Goal: Task Accomplishment & Management: Manage account settings

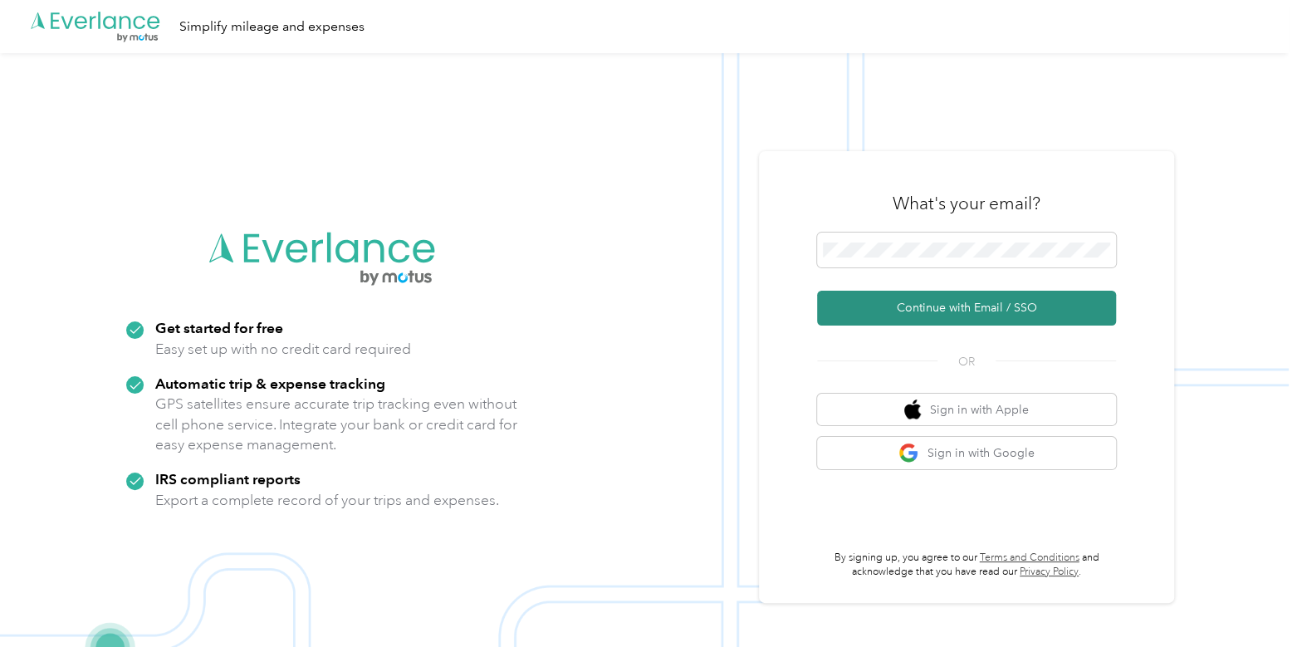
click at [889, 306] on button "Continue with Email / SSO" at bounding box center [966, 308] width 299 height 35
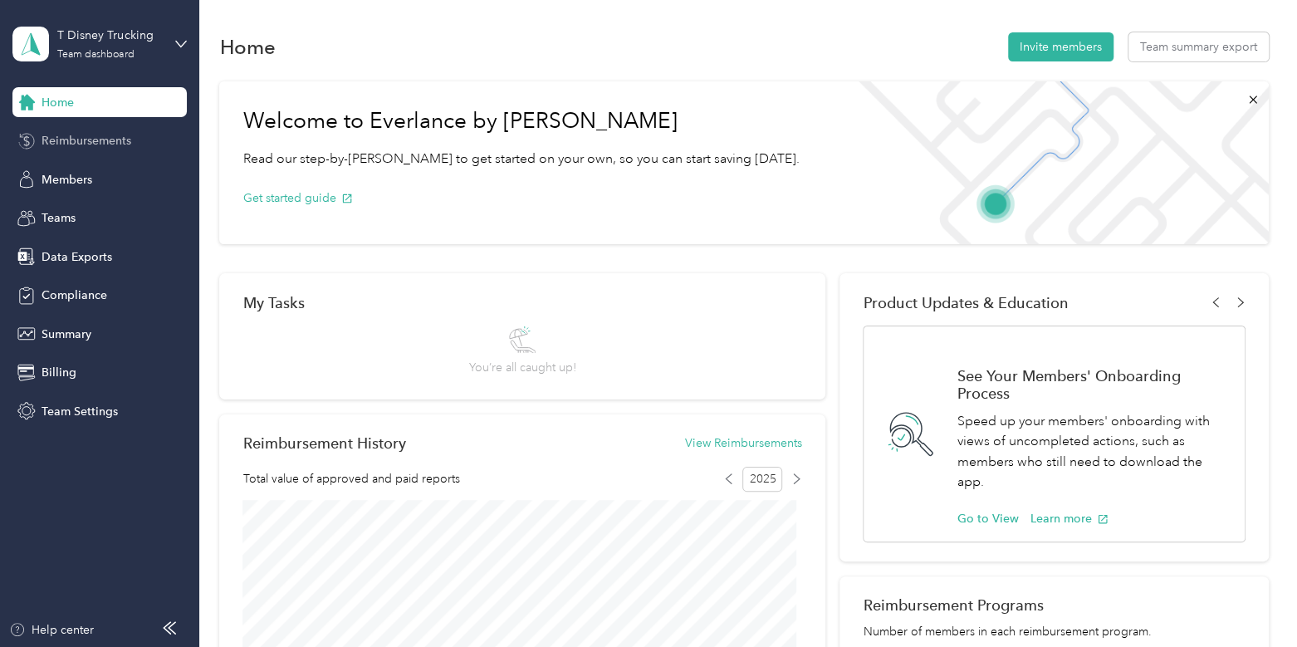
click at [82, 147] on span "Reimbursements" at bounding box center [87, 140] width 90 height 17
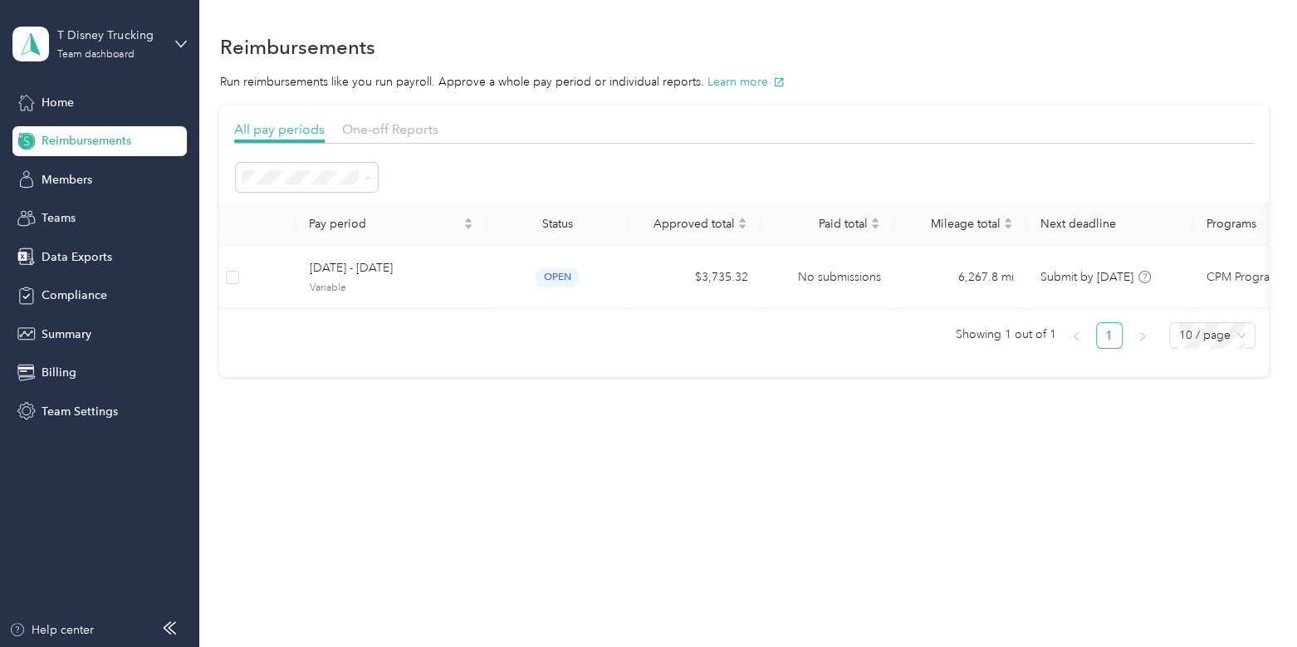
click at [314, 203] on div "All periods" at bounding box center [306, 206] width 119 height 17
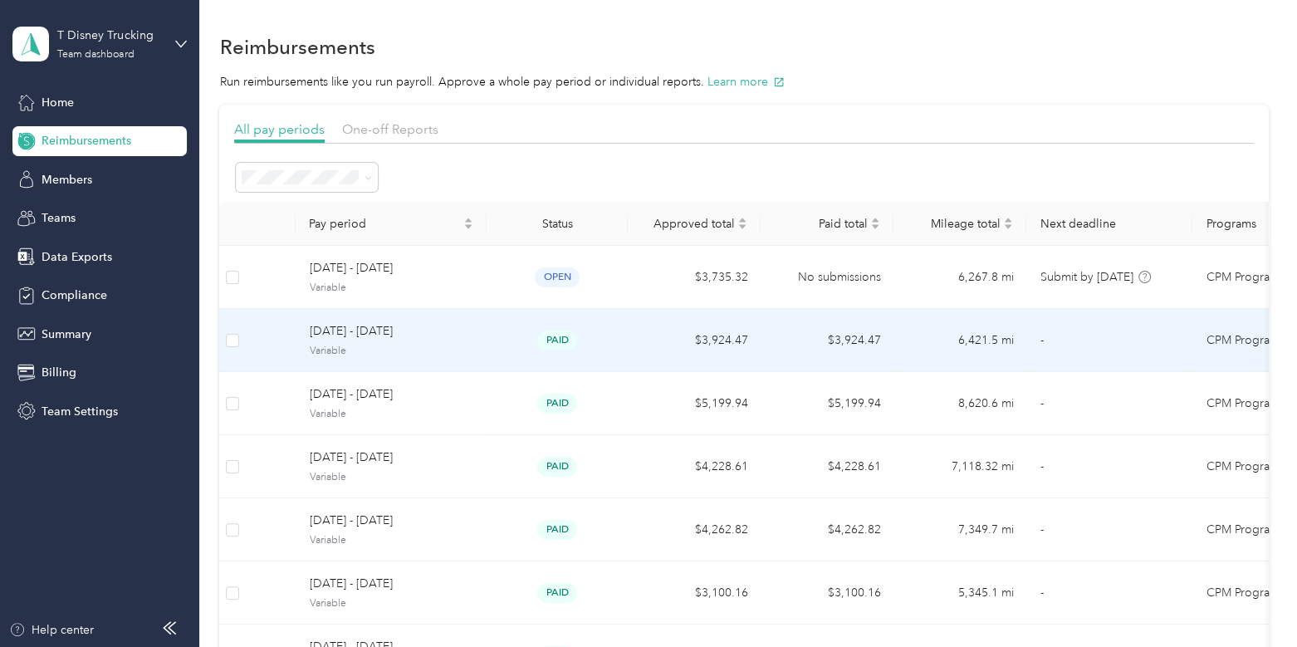
click at [515, 347] on div "paid" at bounding box center [557, 339] width 115 height 19
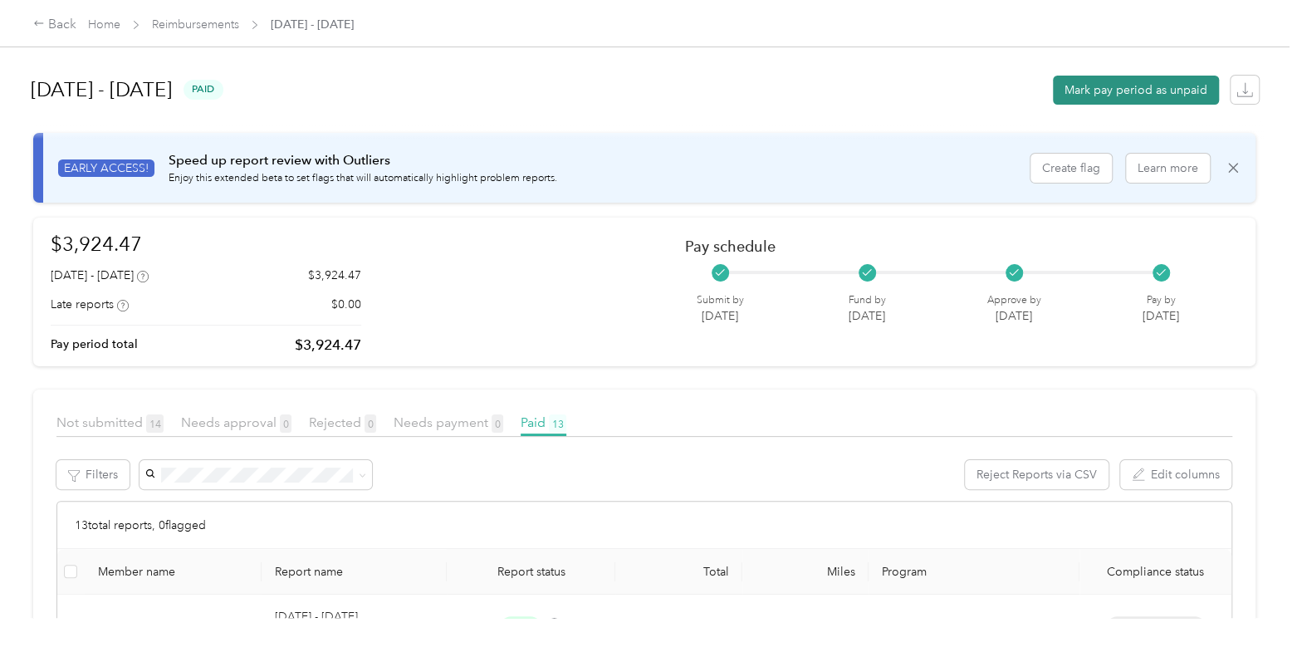
click at [1133, 90] on button "Mark pay period as unpaid" at bounding box center [1136, 90] width 166 height 29
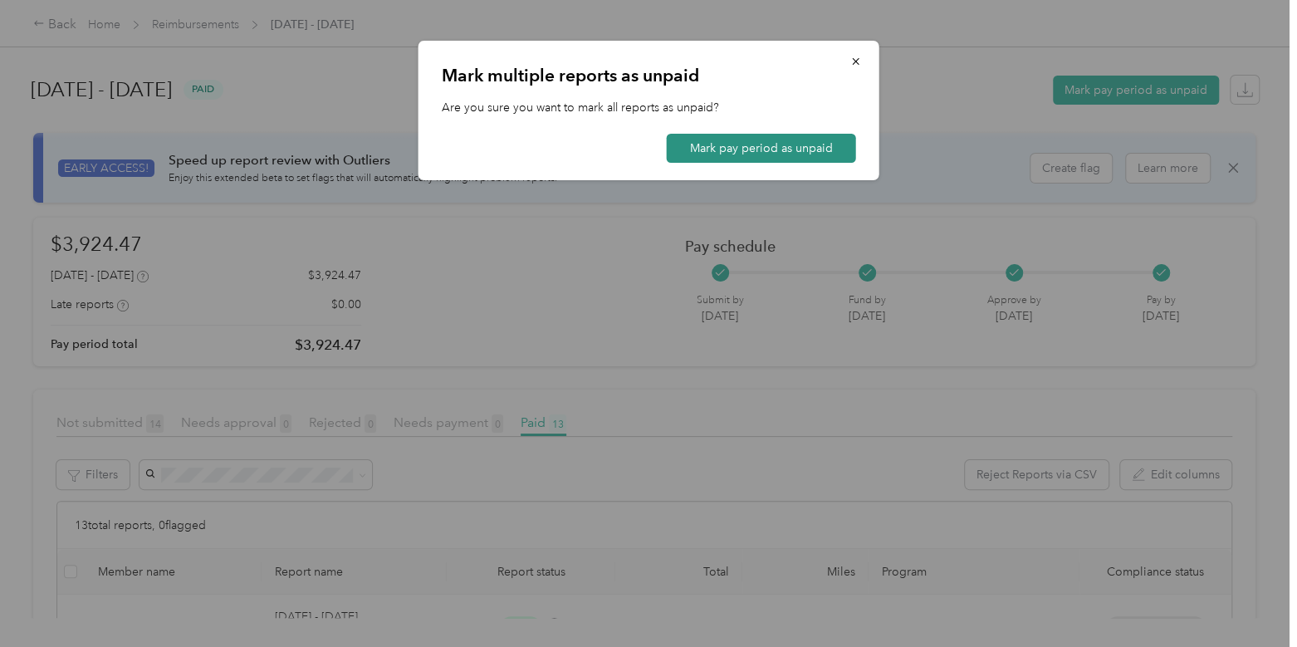
click at [770, 154] on button "Mark pay period as unpaid" at bounding box center [761, 148] width 189 height 29
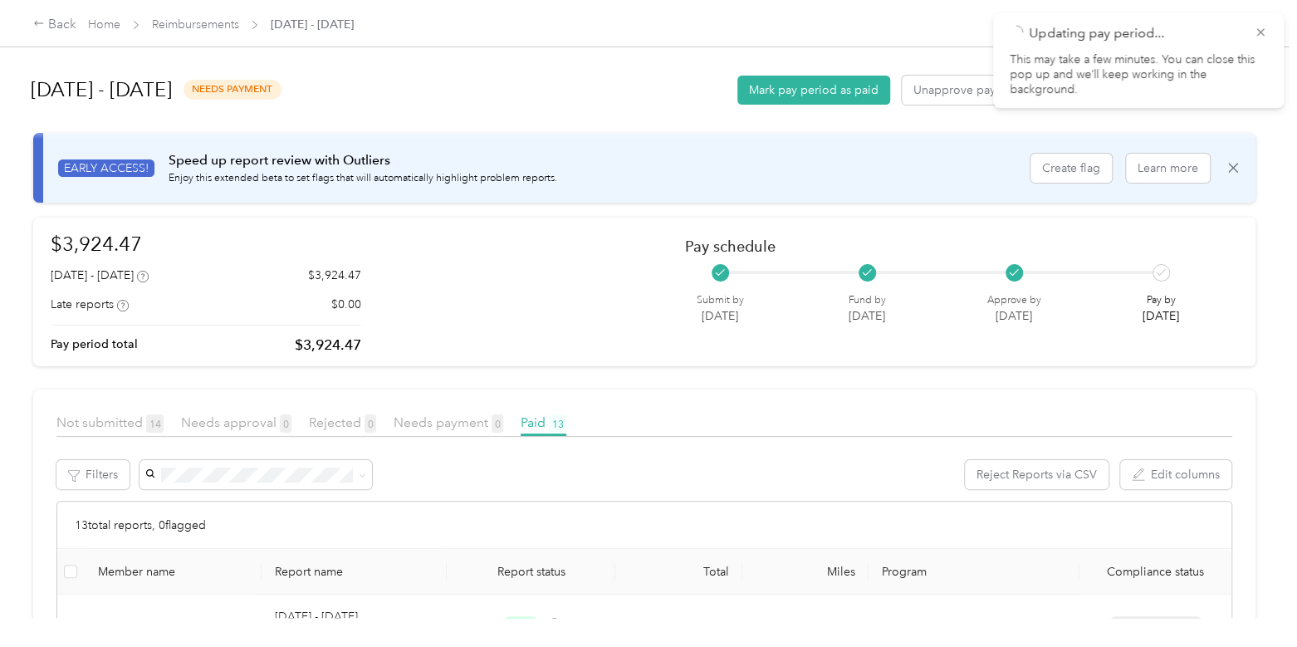
scroll to position [143, 0]
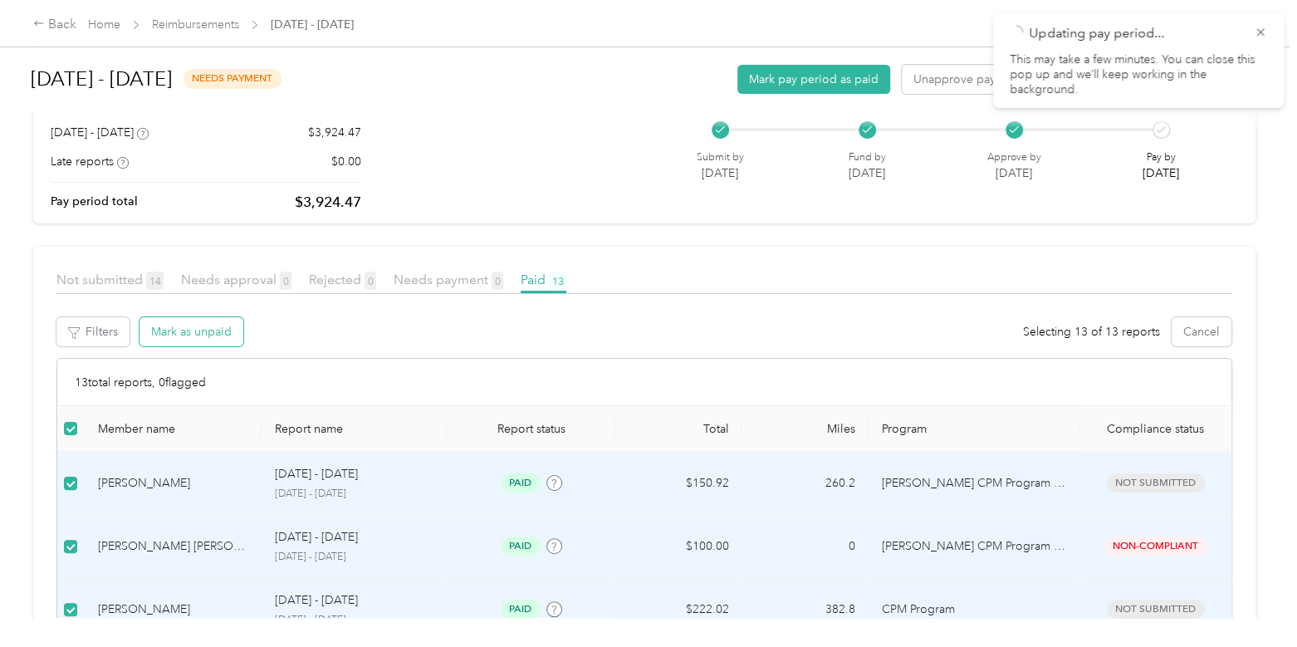
click at [188, 332] on button "Mark as unpaid" at bounding box center [191, 331] width 104 height 29
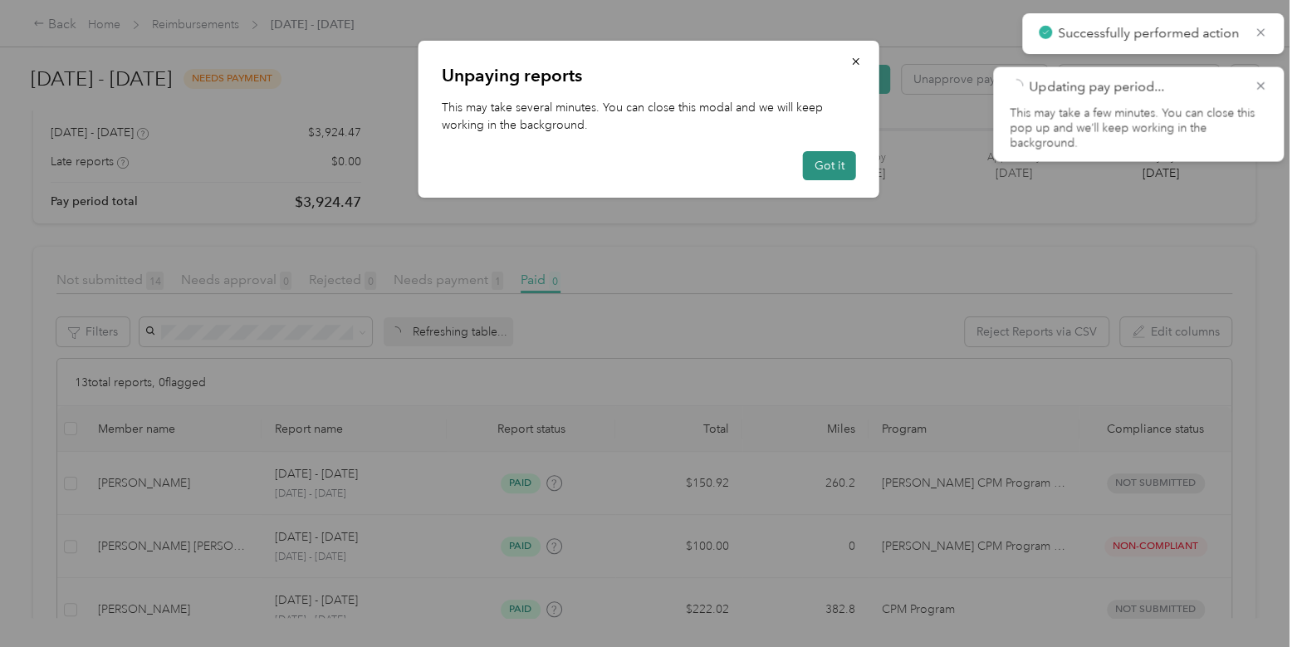
click at [809, 164] on button "Got it" at bounding box center [829, 165] width 53 height 29
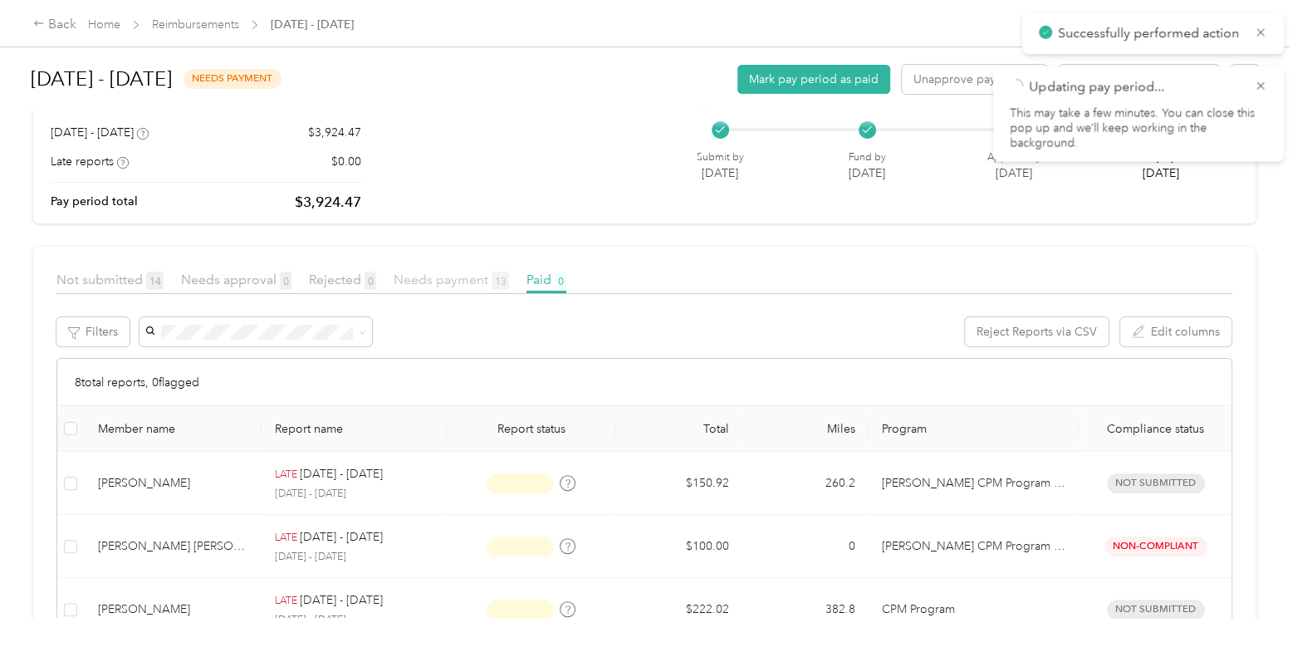
click at [413, 286] on span "Needs payment 13" at bounding box center [451, 280] width 115 height 16
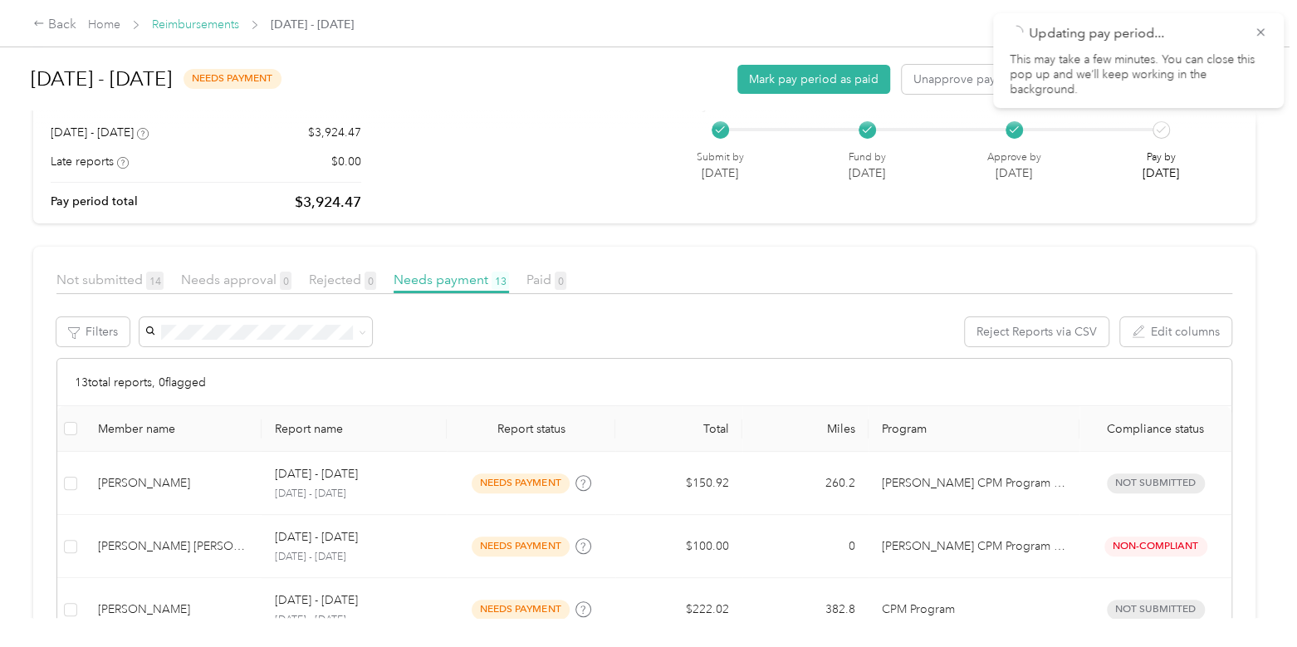
click at [215, 24] on link "Reimbursements" at bounding box center [195, 24] width 87 height 14
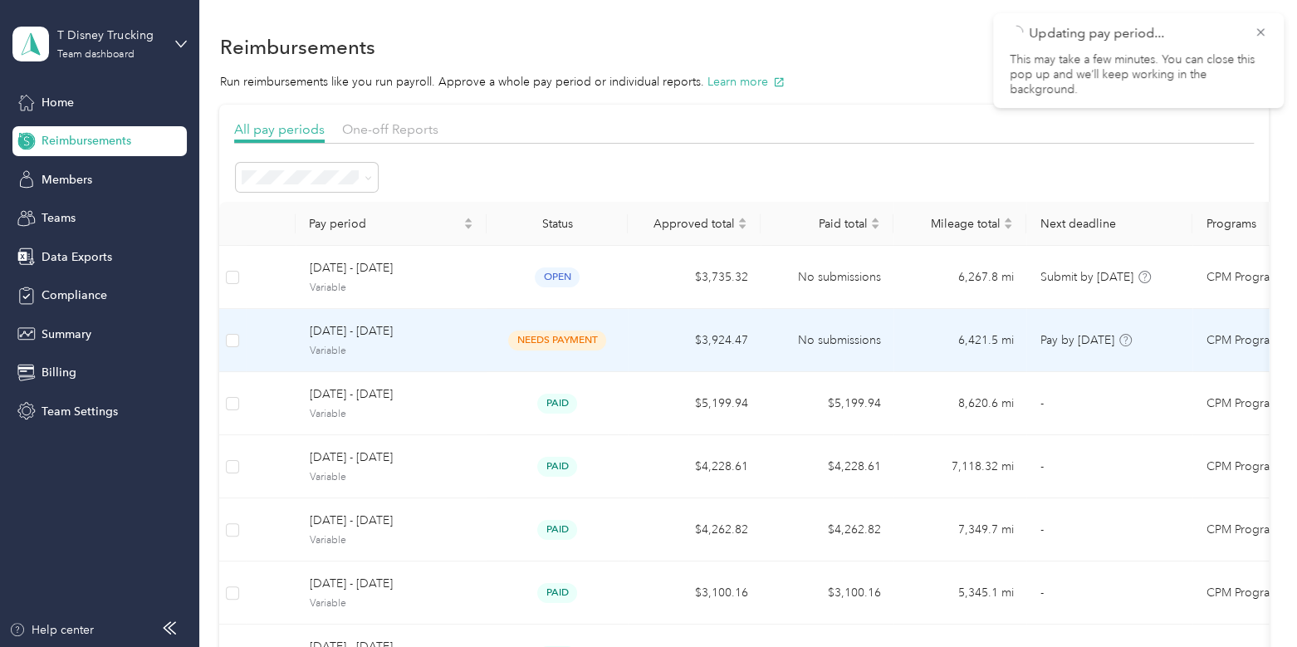
click at [222, 335] on td at bounding box center [232, 340] width 27 height 63
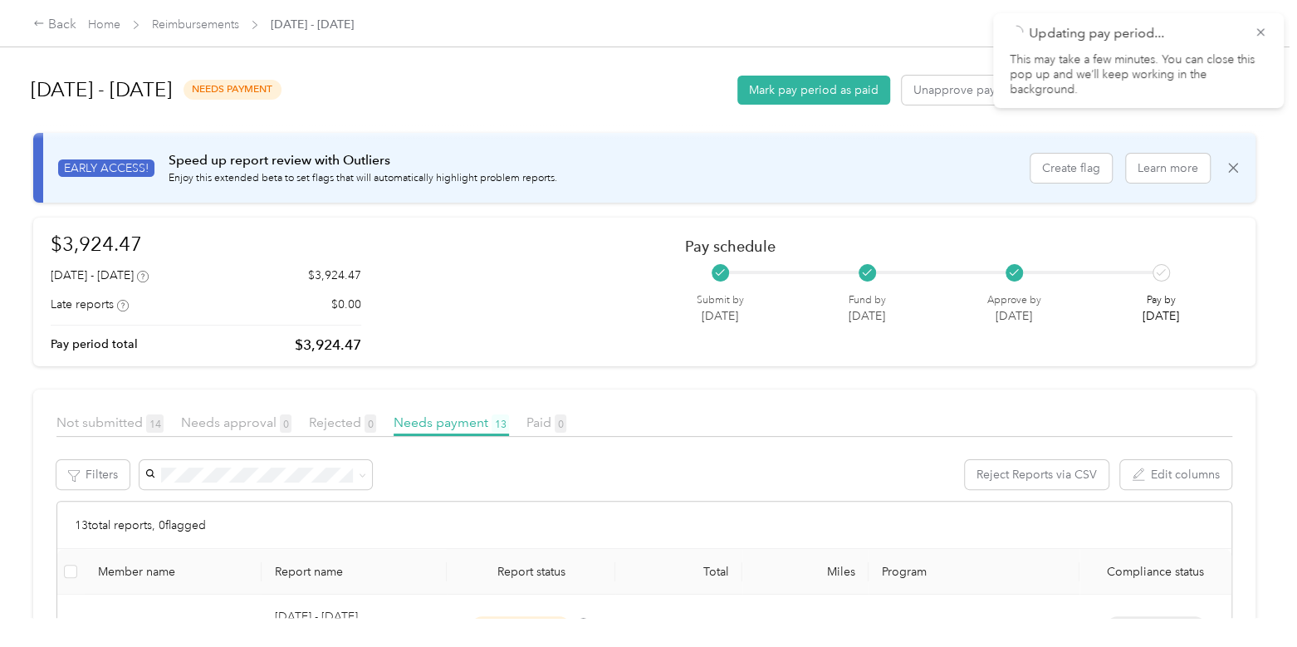
click at [216, 15] on div "Back Home Reimbursements [DATE] - [DATE]" at bounding box center [193, 25] width 320 height 20
click at [215, 22] on link "Reimbursements" at bounding box center [195, 24] width 87 height 14
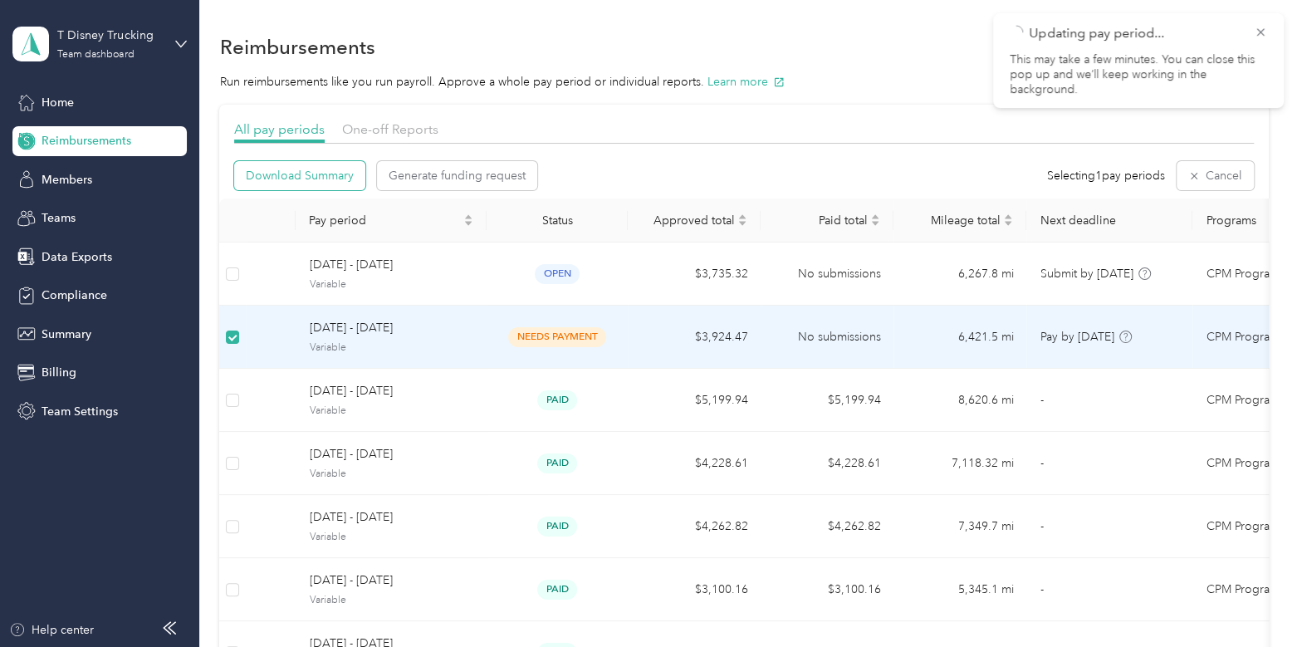
click at [299, 178] on span "Download Summary" at bounding box center [300, 175] width 108 height 17
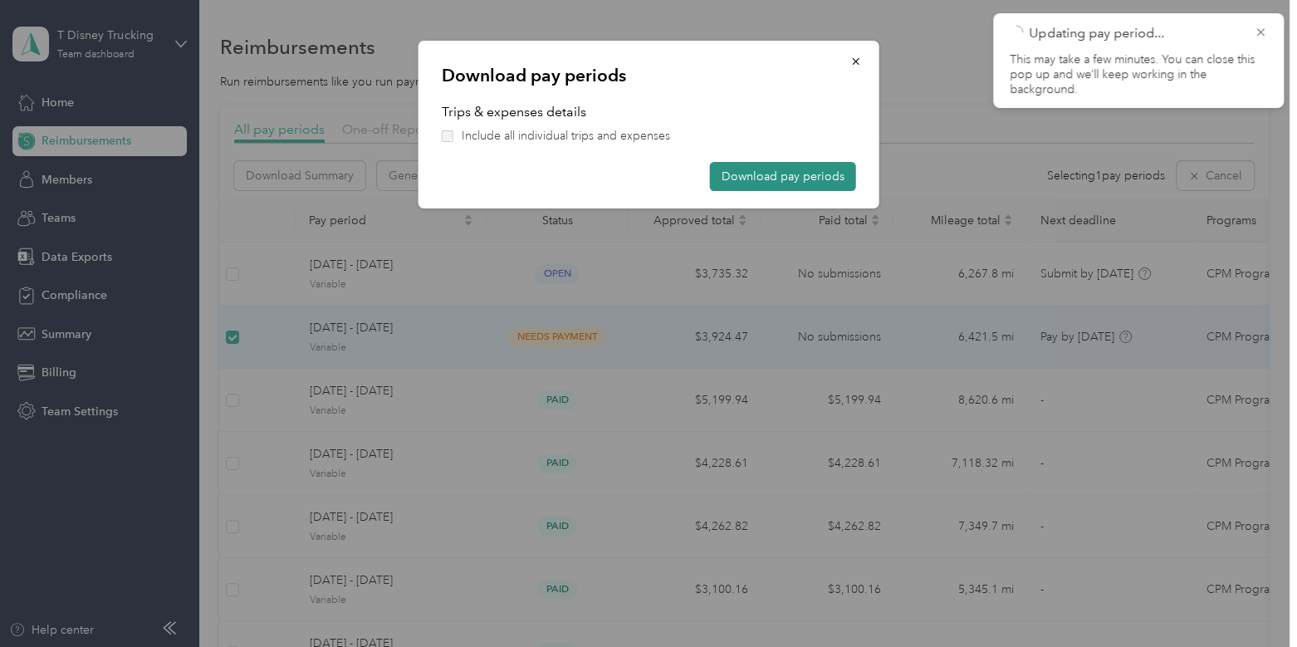
click at [735, 180] on button "Download pay periods" at bounding box center [783, 176] width 146 height 29
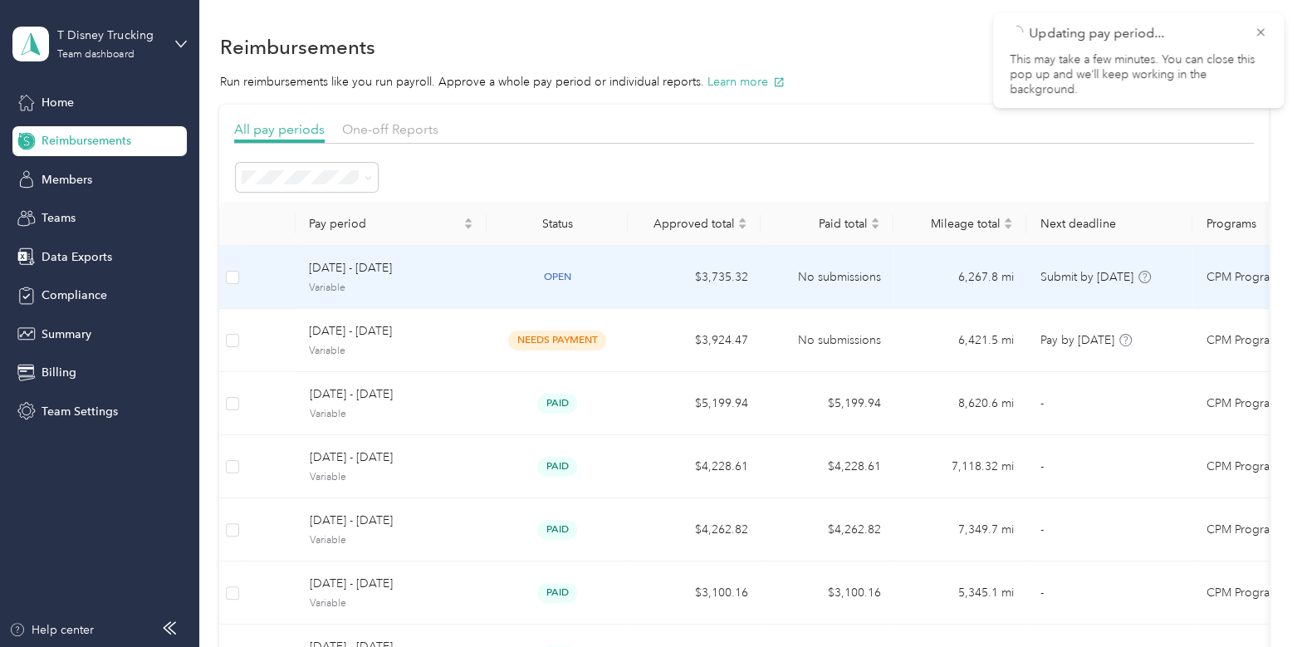
click at [428, 284] on span "Variable" at bounding box center [391, 288] width 164 height 15
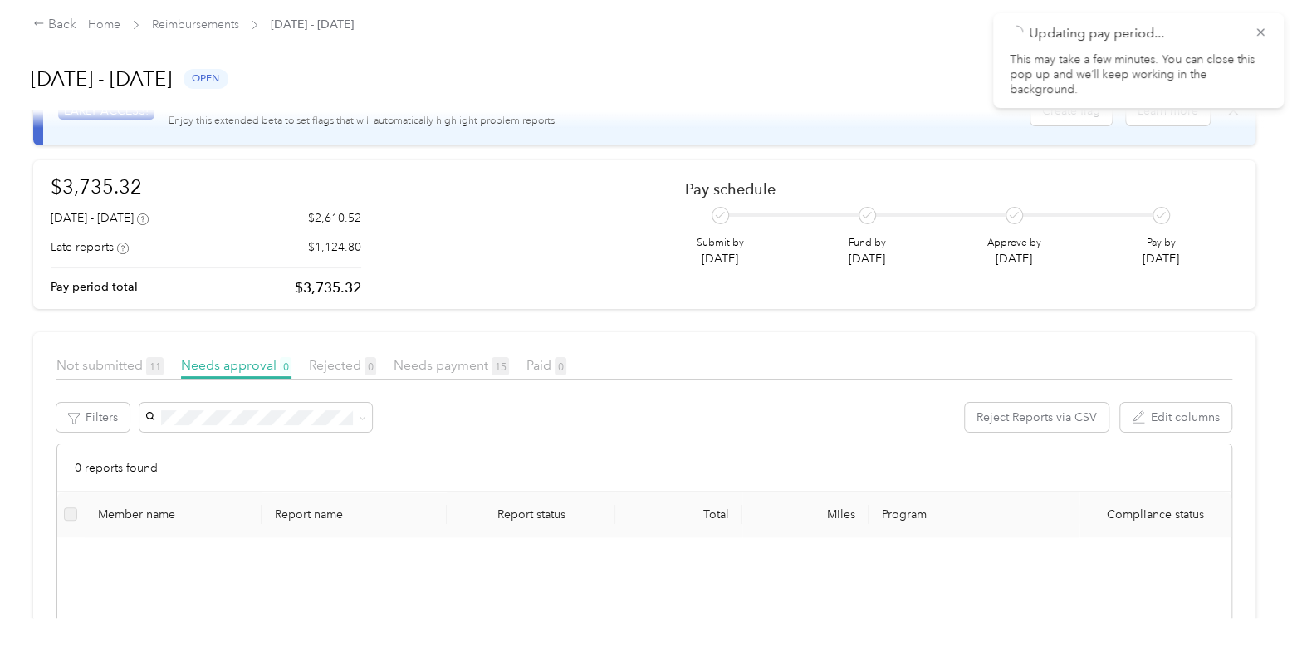
scroll to position [47, 0]
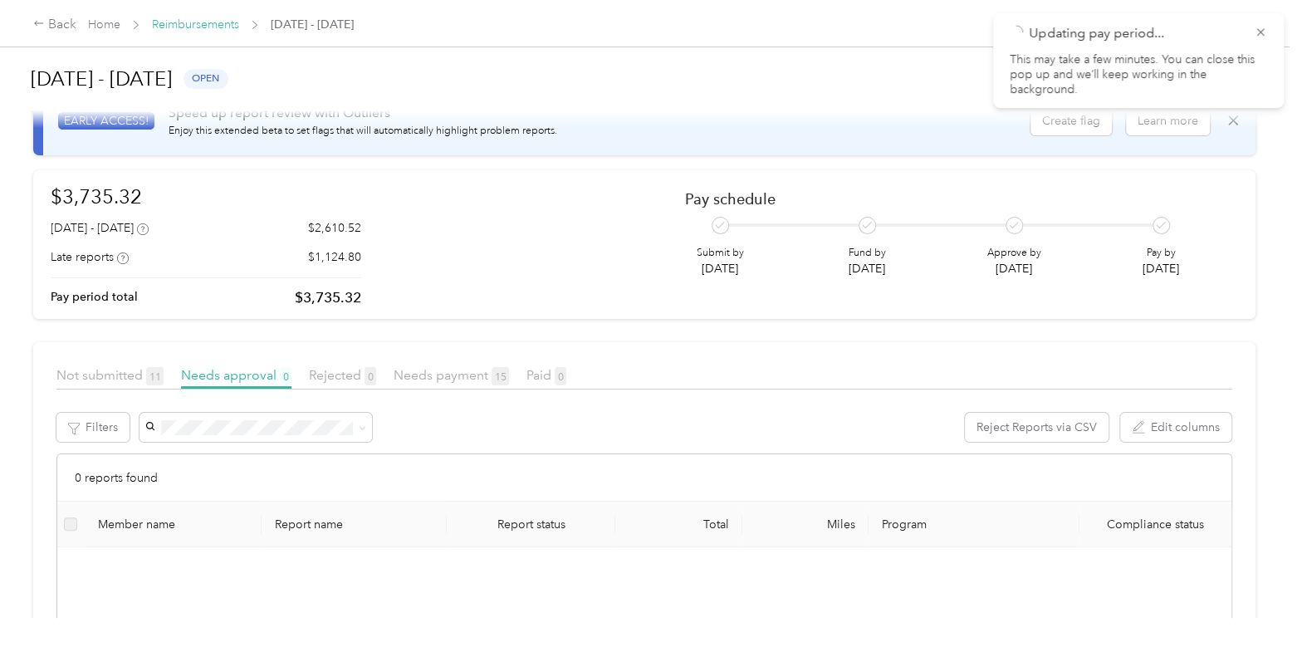
click at [211, 27] on link "Reimbursements" at bounding box center [195, 24] width 87 height 14
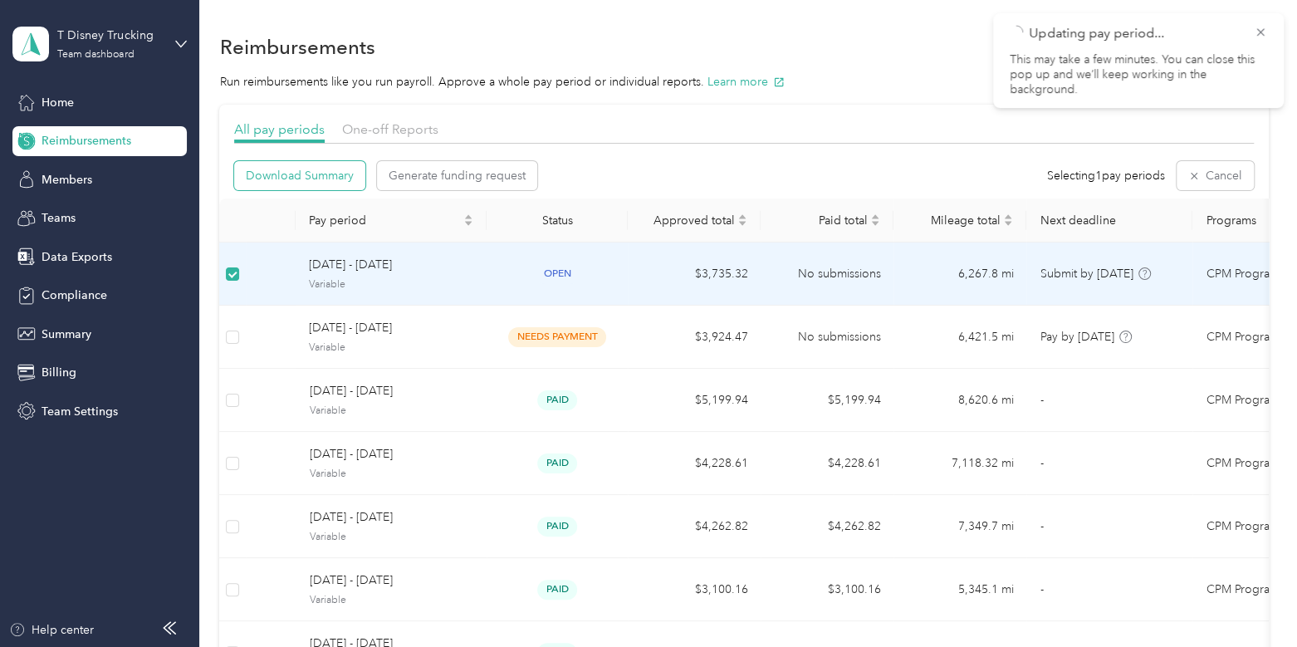
click at [301, 177] on span "Download Summary" at bounding box center [300, 175] width 108 height 17
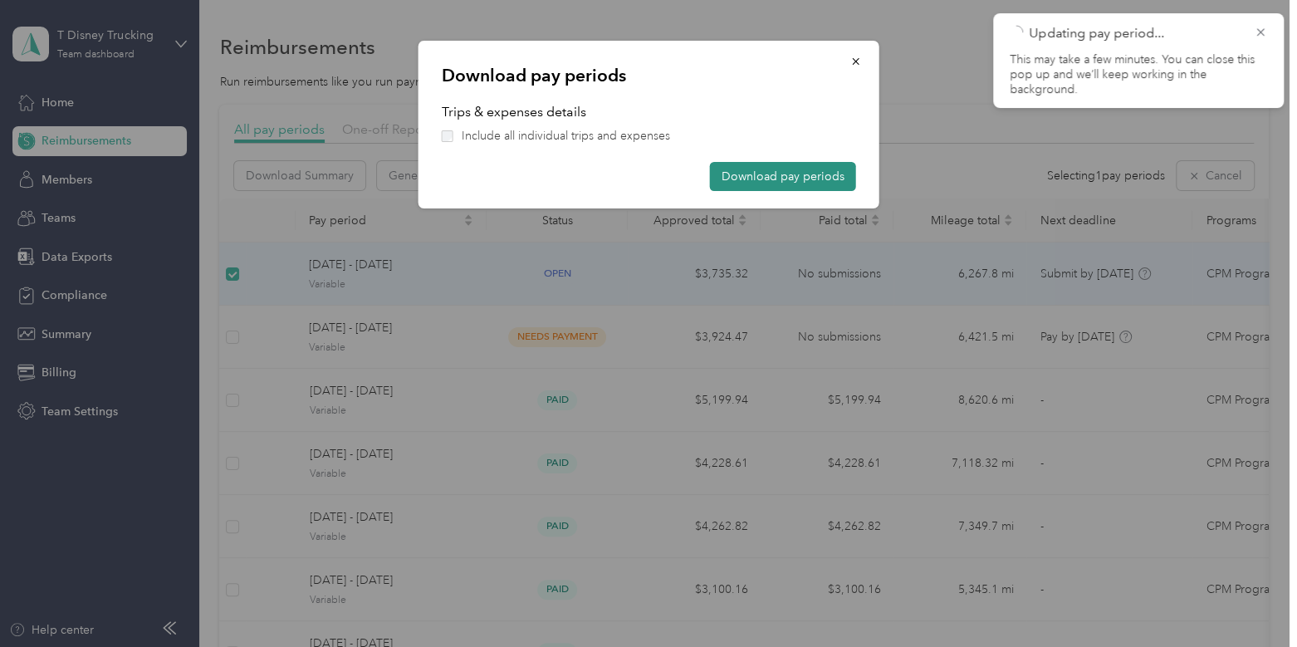
click at [775, 164] on button "Download pay periods" at bounding box center [783, 176] width 146 height 29
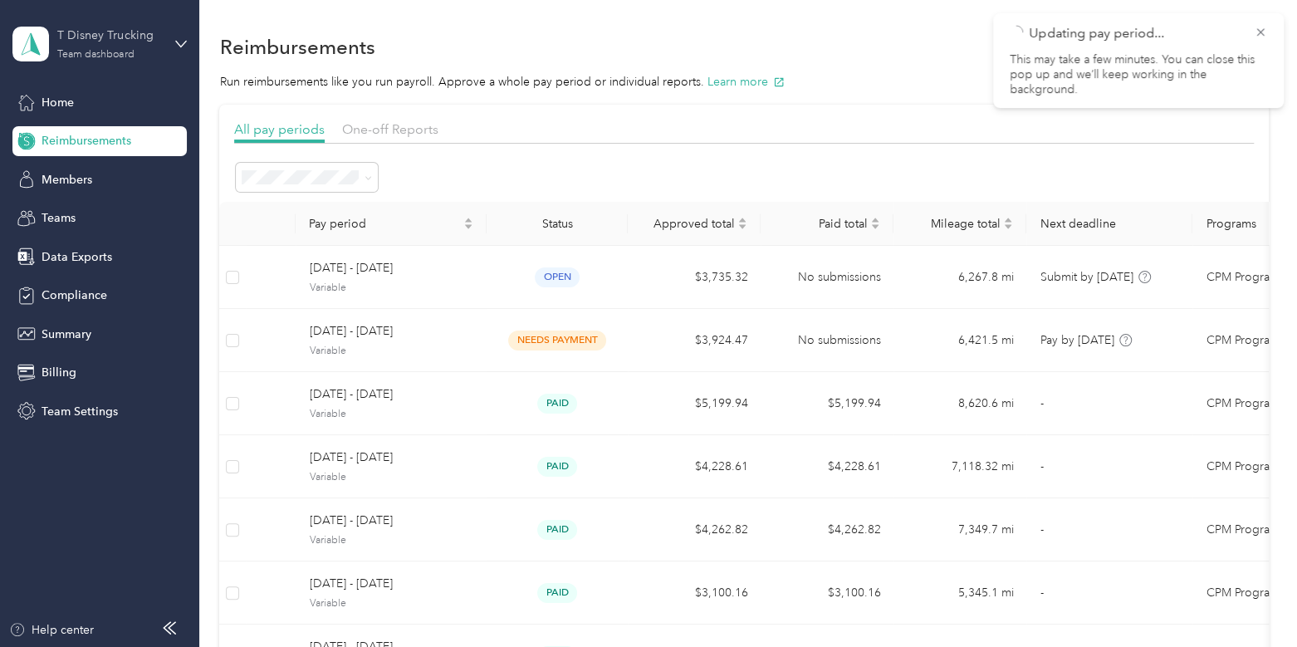
click at [97, 36] on div "T Disney Trucking" at bounding box center [109, 35] width 104 height 17
click at [105, 206] on div "Log out" at bounding box center [187, 212] width 326 height 29
